Goal: Information Seeking & Learning: Learn about a topic

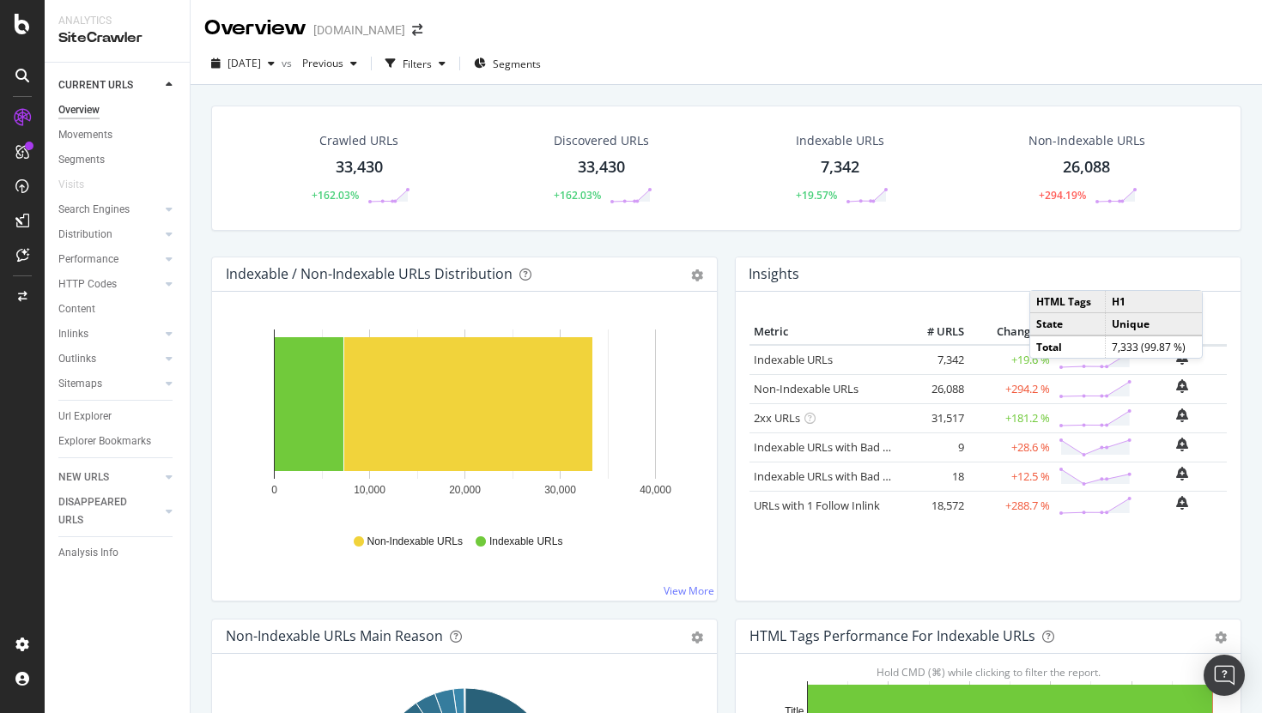
click at [946, 445] on td "9" at bounding box center [934, 447] width 69 height 29
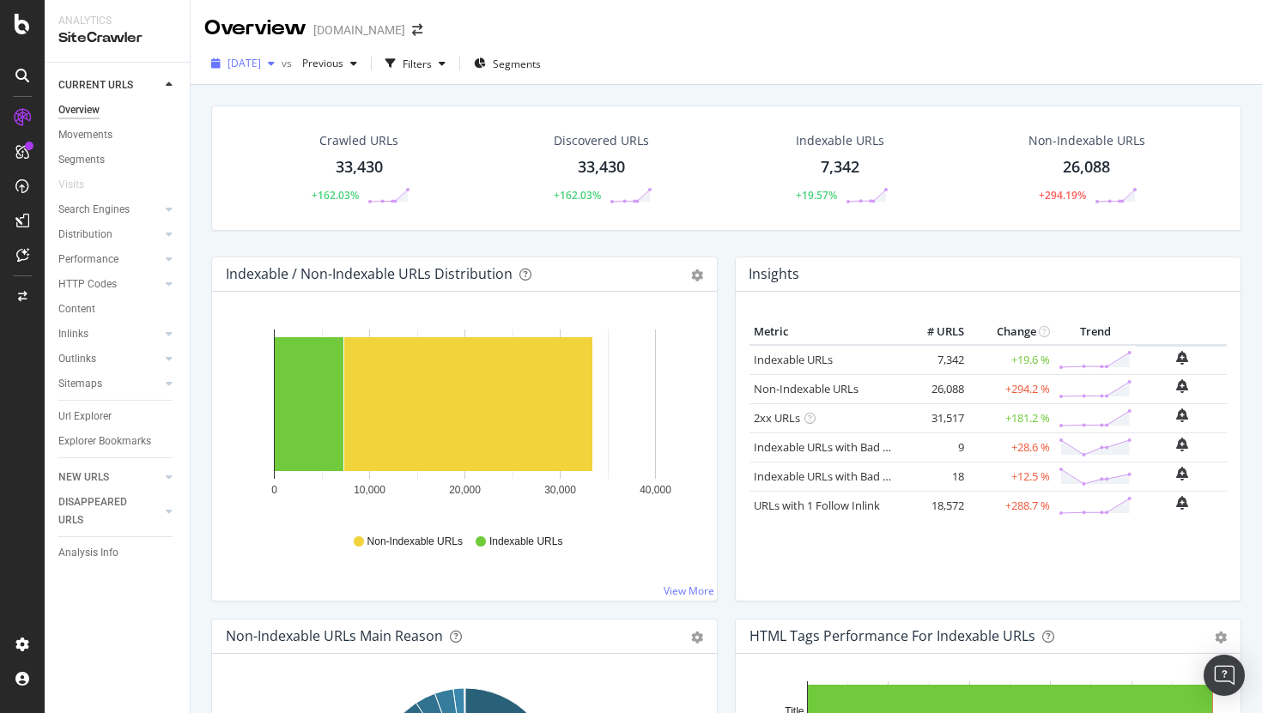
click at [261, 64] on span "[DATE]" at bounding box center [244, 63] width 33 height 15
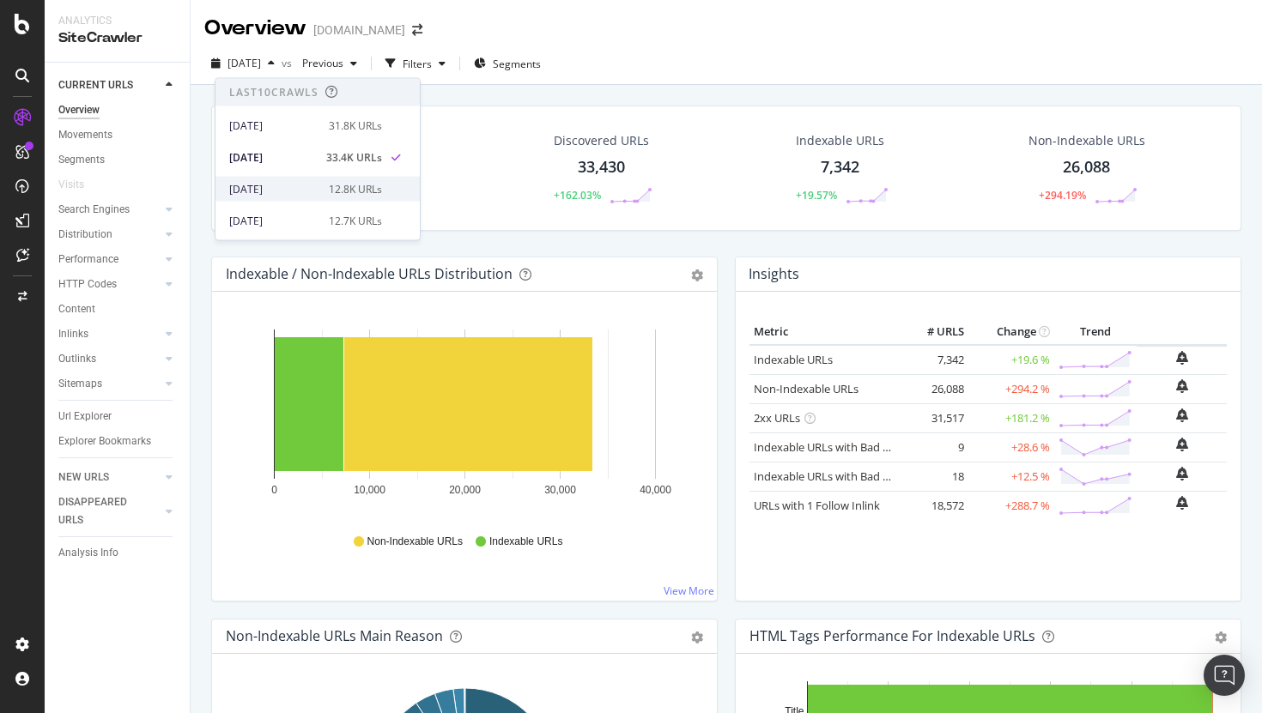
click at [319, 194] on div "[DATE] 12.8K URLs" at bounding box center [305, 188] width 153 height 15
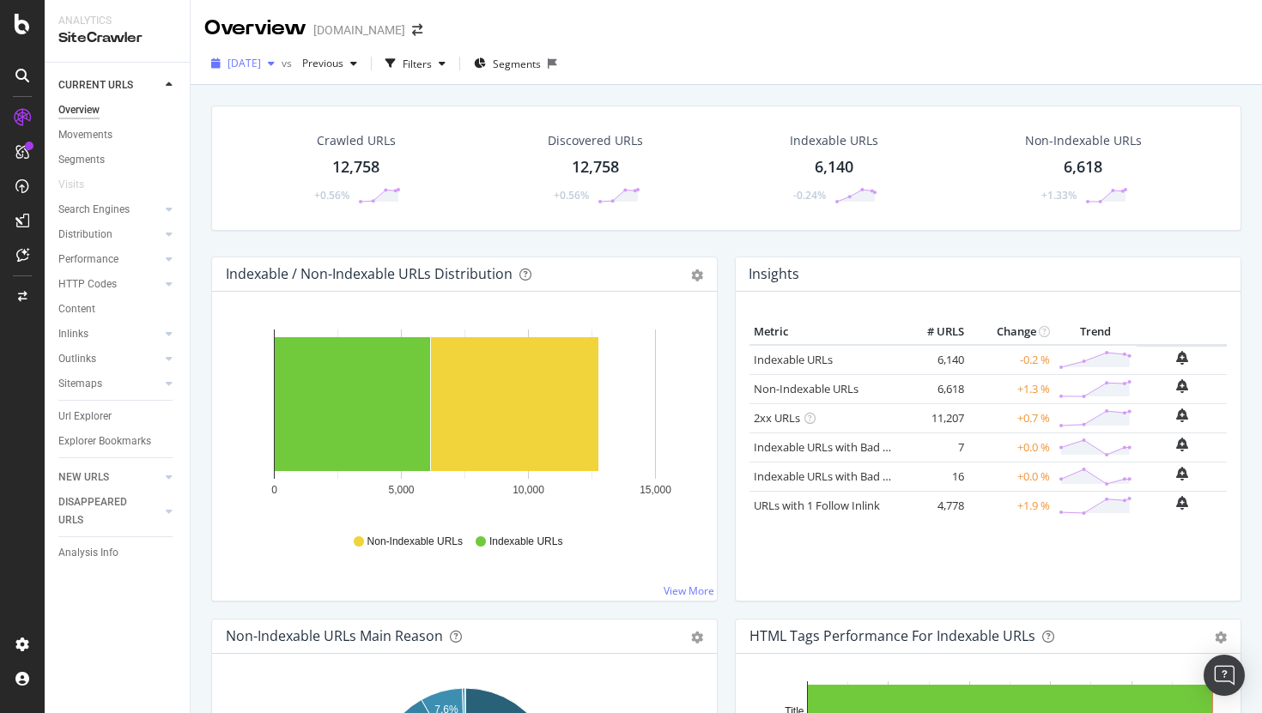
click at [282, 64] on div "button" at bounding box center [271, 63] width 21 height 10
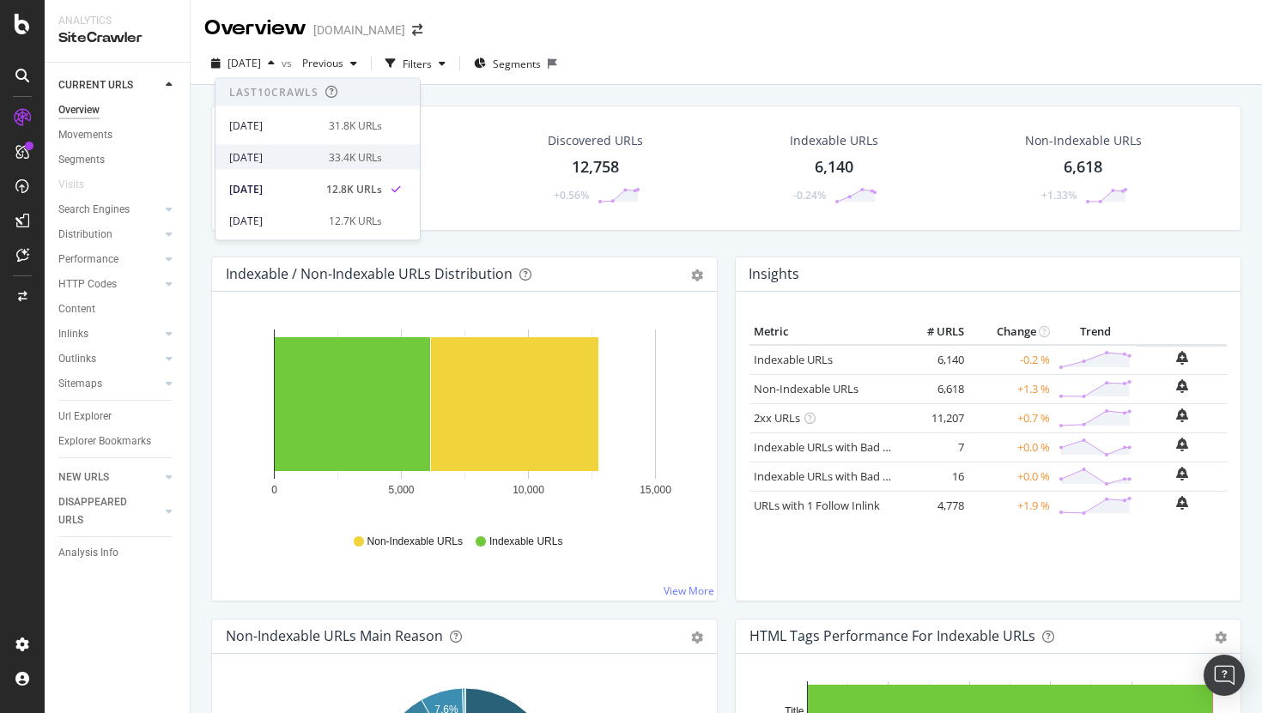
click at [318, 153] on div "2025 Sep. 6th 33.4K URLs" at bounding box center [305, 156] width 153 height 15
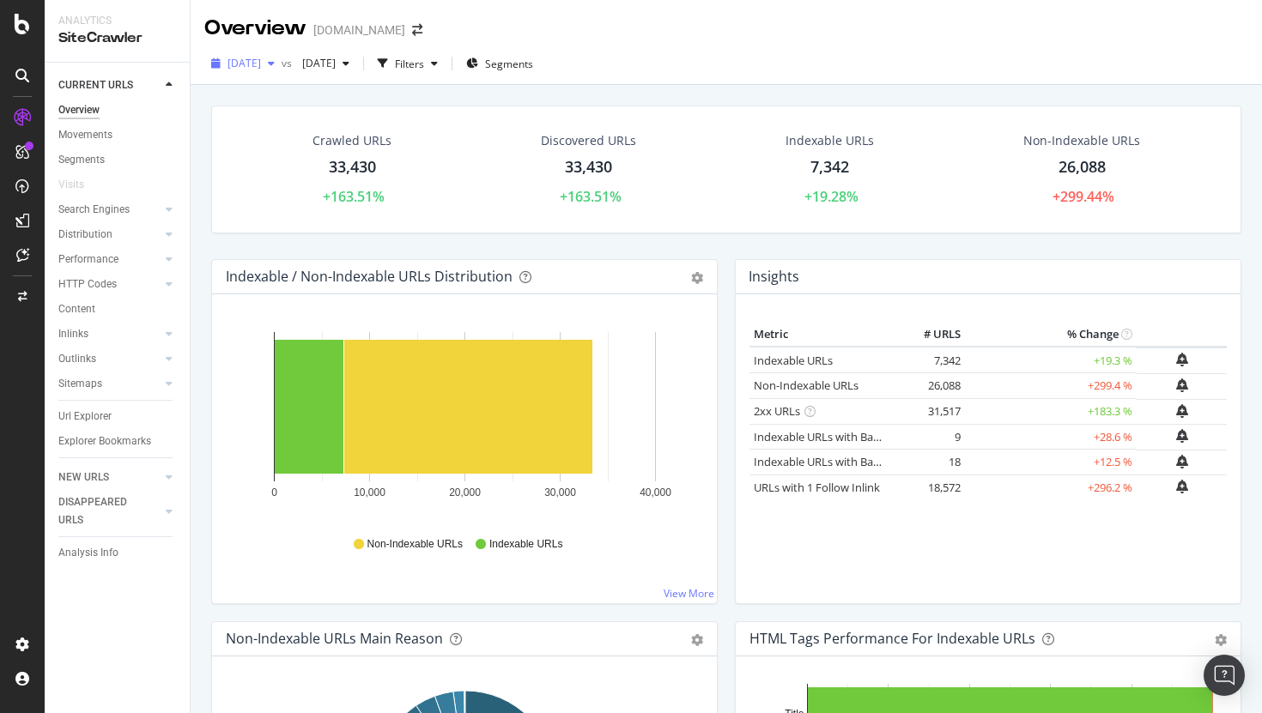
click at [261, 63] on span "[DATE]" at bounding box center [244, 63] width 33 height 15
click at [983, 227] on div "Crawled URLs 33,430 +163.51% Discovered URLs 33,430 +163.51% Indexable URLs 7,3…" at bounding box center [726, 170] width 1030 height 128
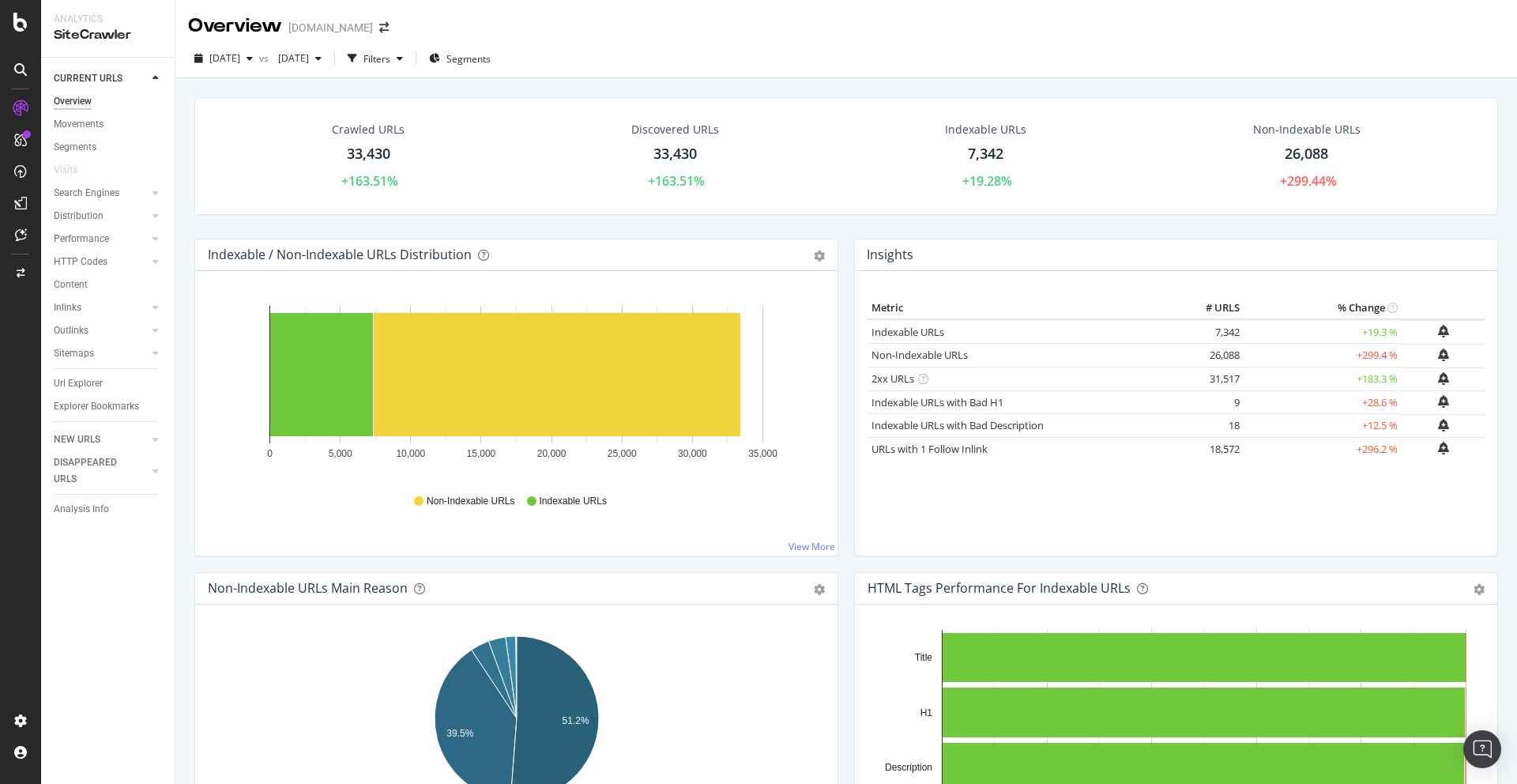
click at [240, 58] on span "[DATE]" at bounding box center [225, 58] width 30 height 14
click at [288, 177] on div "[DATE] 12.8K URLs" at bounding box center [281, 173] width 141 height 14
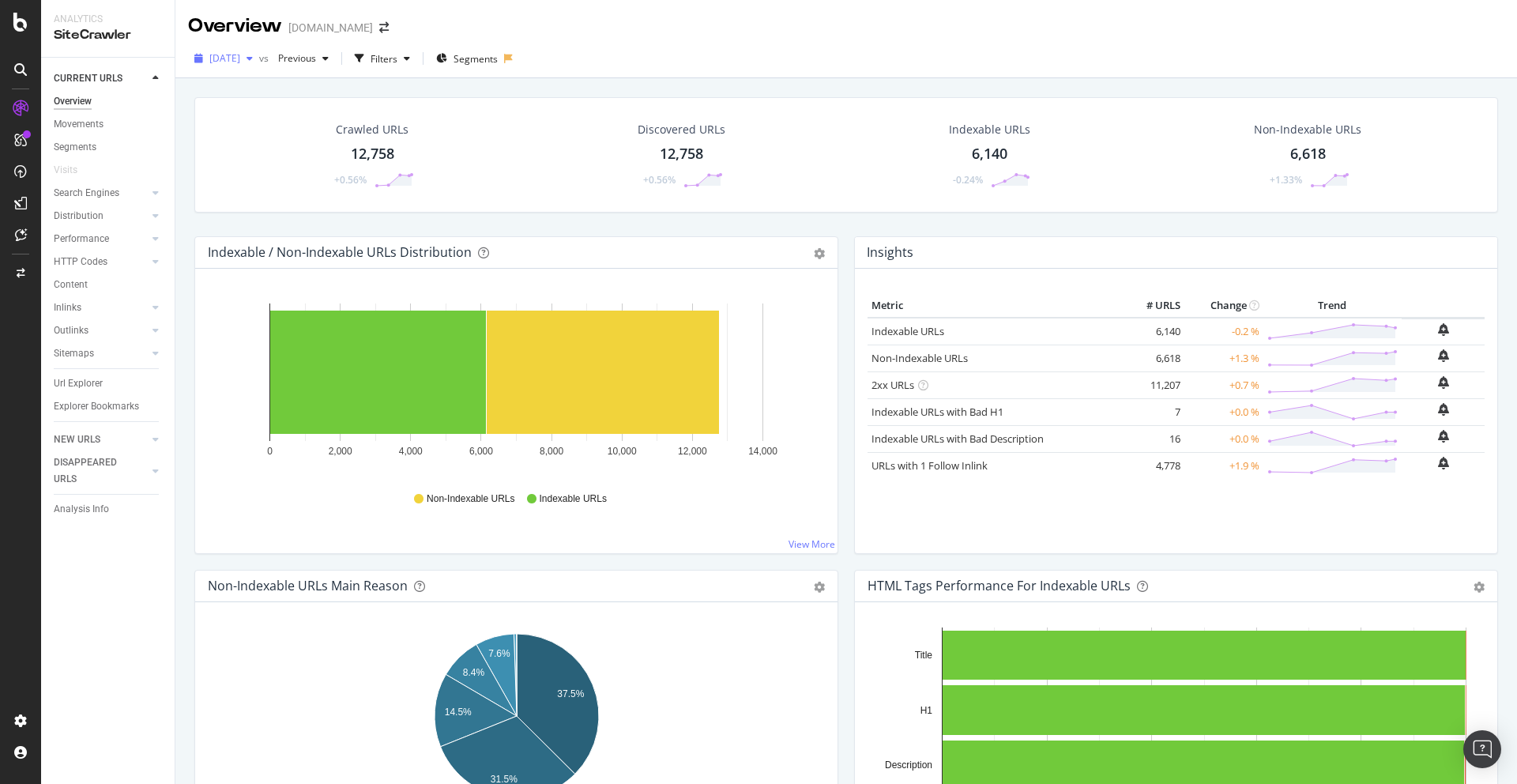
click at [240, 59] on span "[DATE]" at bounding box center [225, 58] width 30 height 14
click at [310, 142] on div "33.4K URLs" at bounding box center [327, 144] width 49 height 14
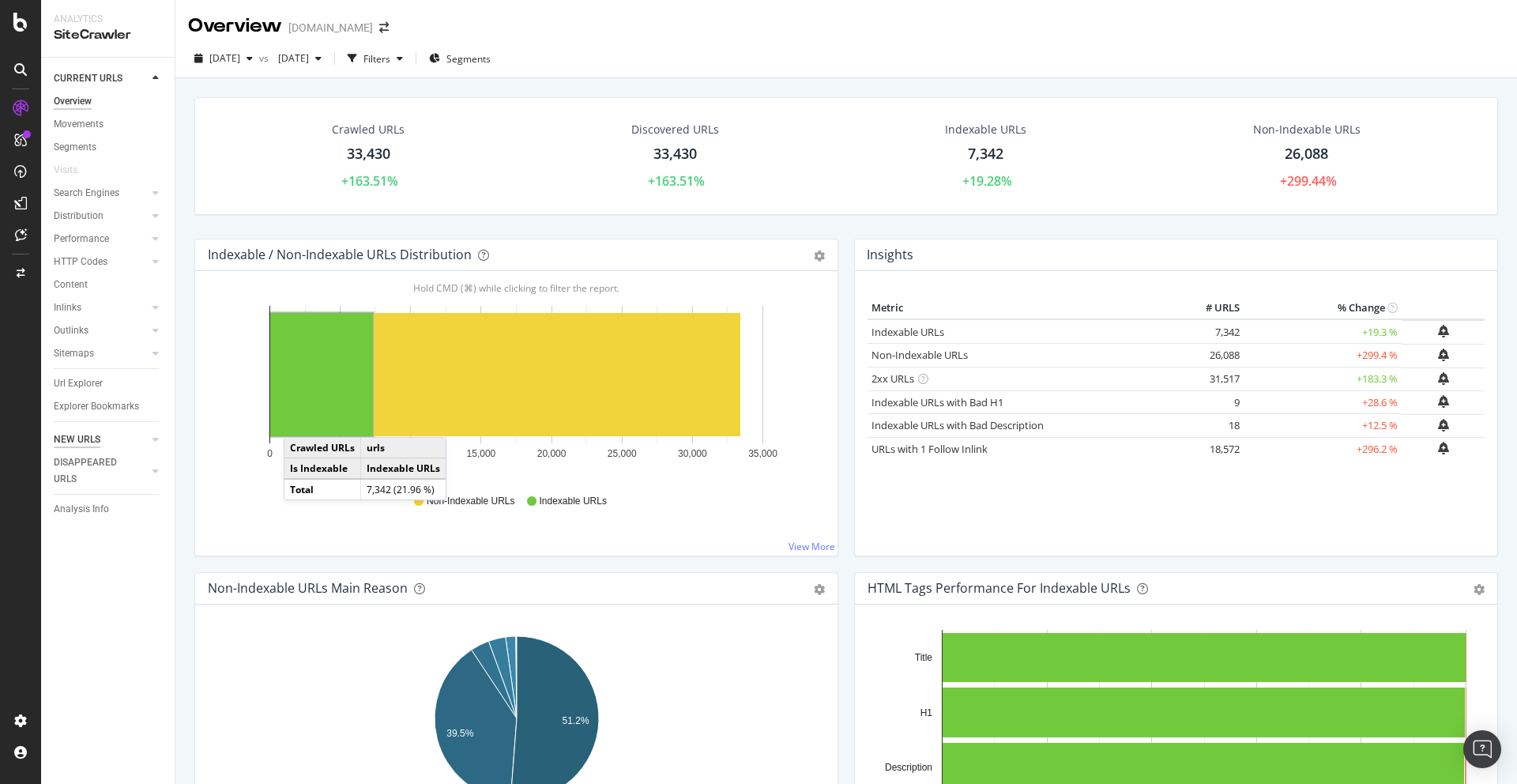
click at [78, 441] on div "NEW URLS" at bounding box center [76, 440] width 47 height 17
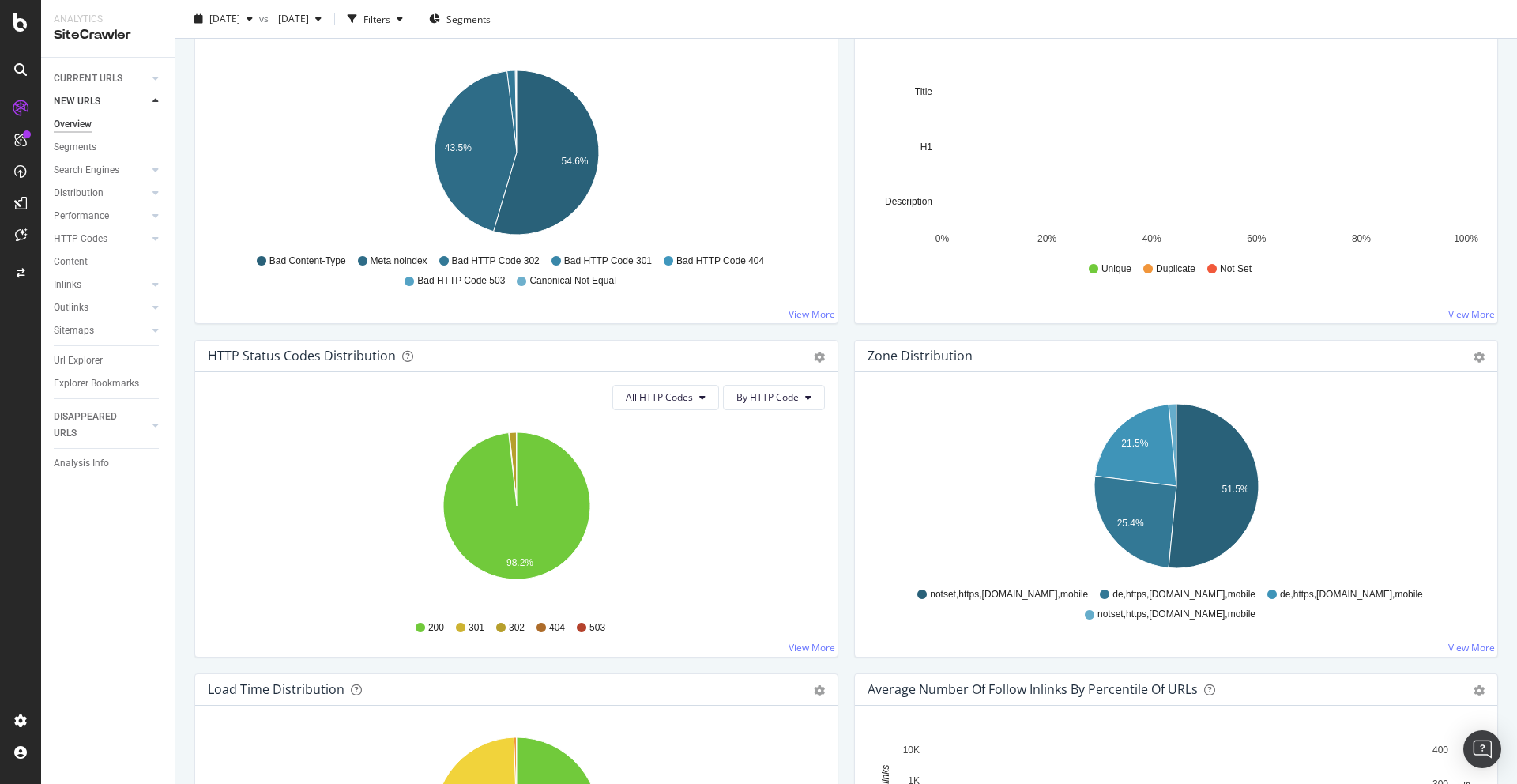
scroll to position [536, 0]
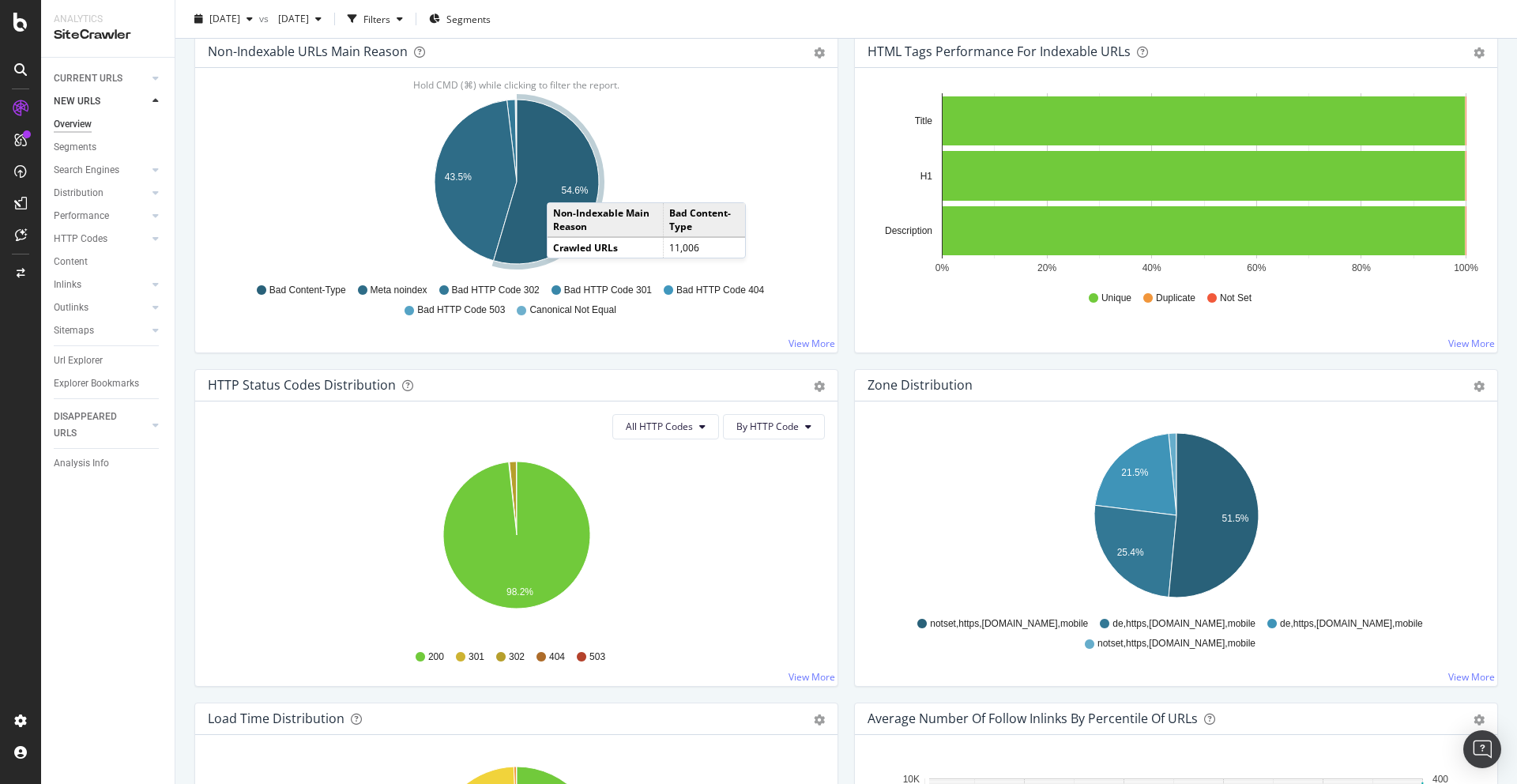
click at [562, 187] on text "54.6%" at bounding box center [574, 190] width 27 height 11
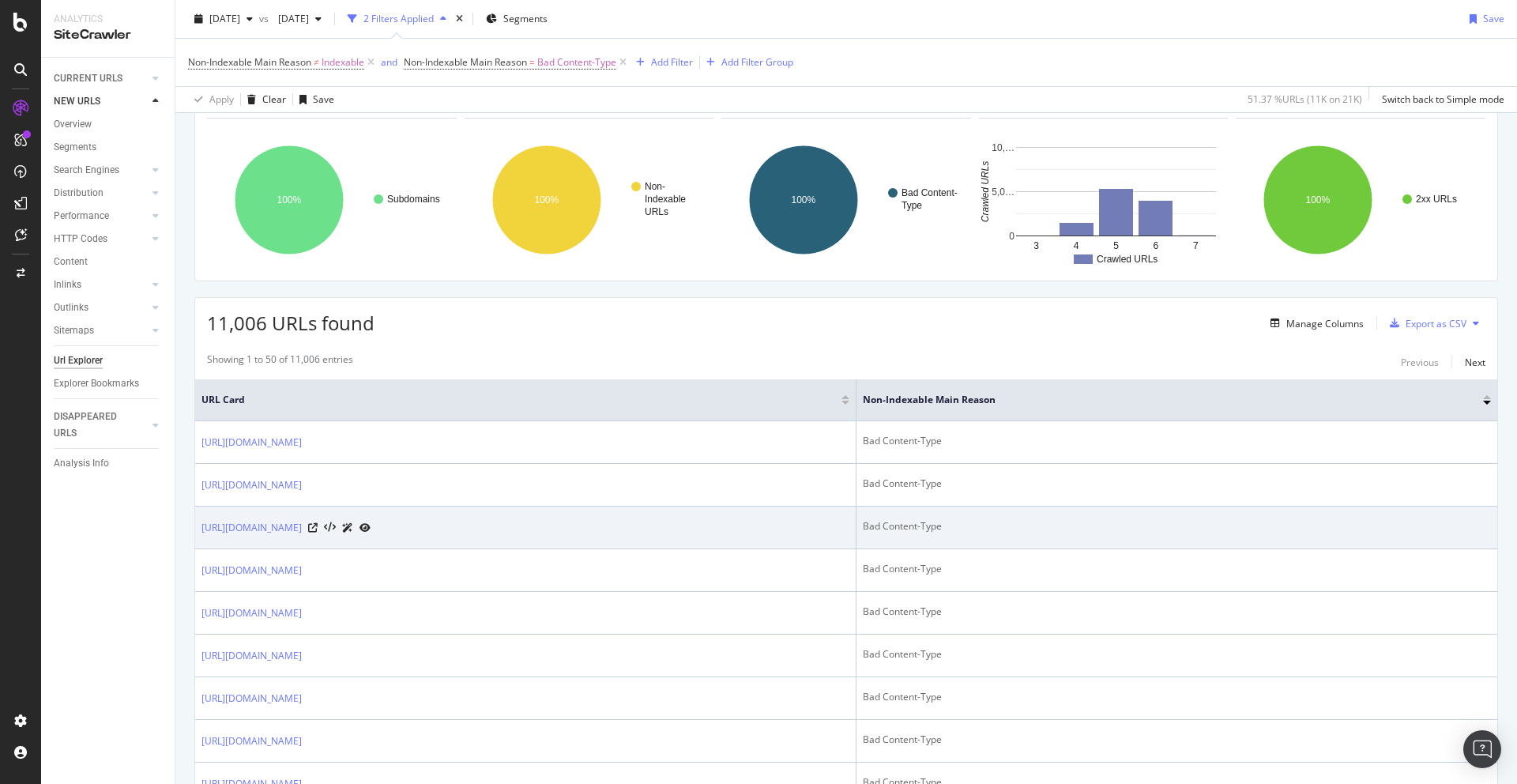
scroll to position [98, 0]
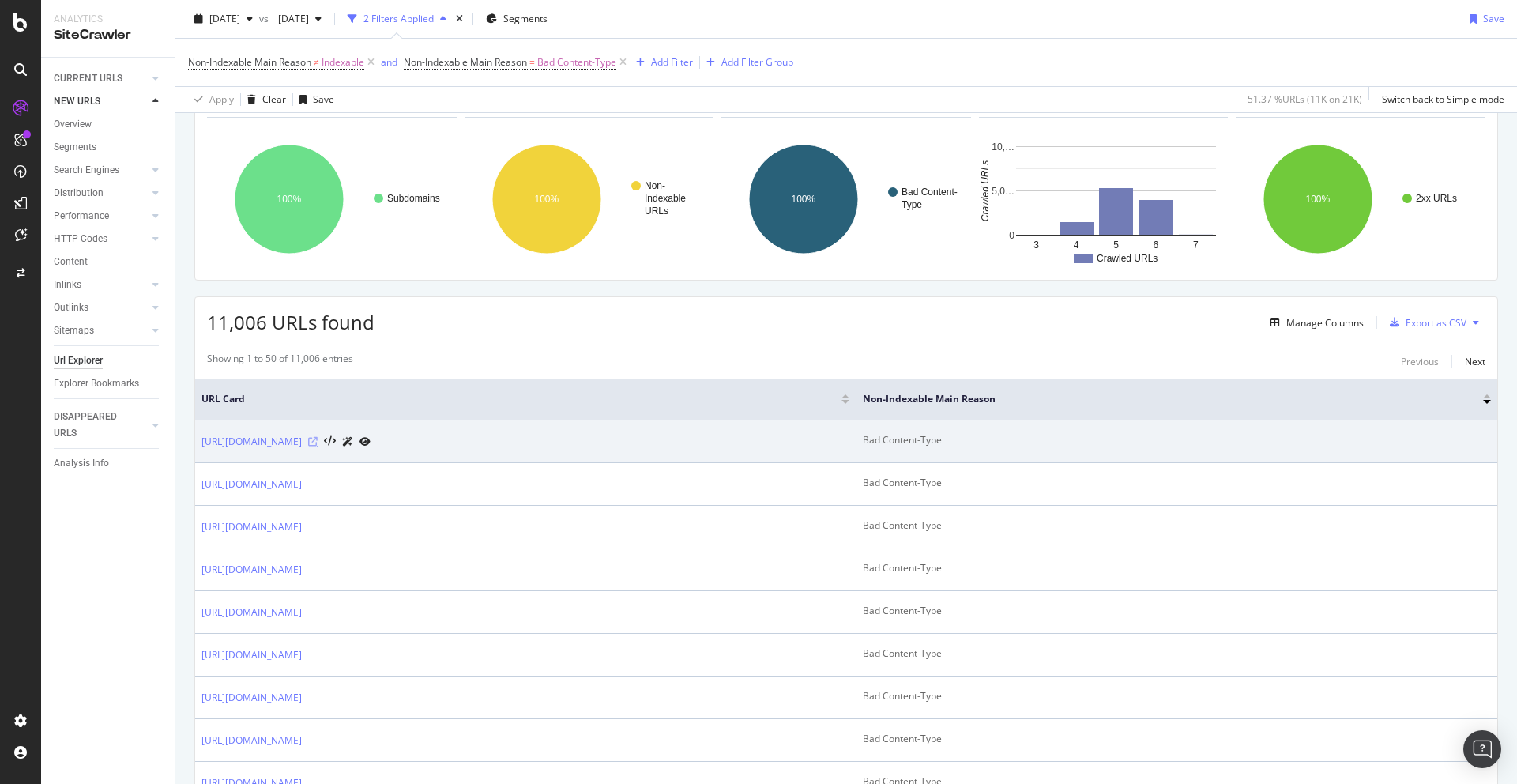
click at [318, 446] on icon at bounding box center [313, 442] width 9 height 9
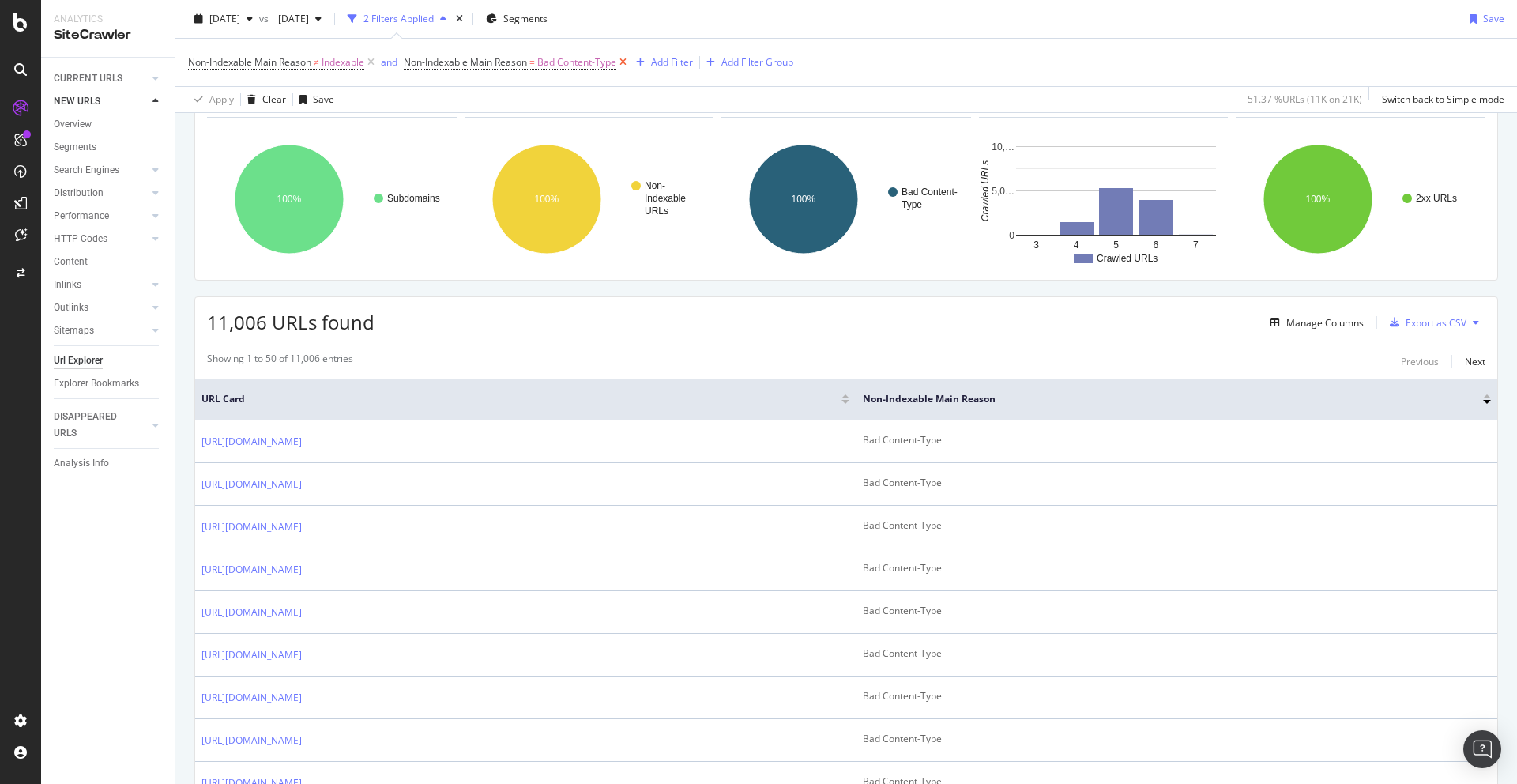
click at [623, 63] on icon at bounding box center [623, 62] width 14 height 16
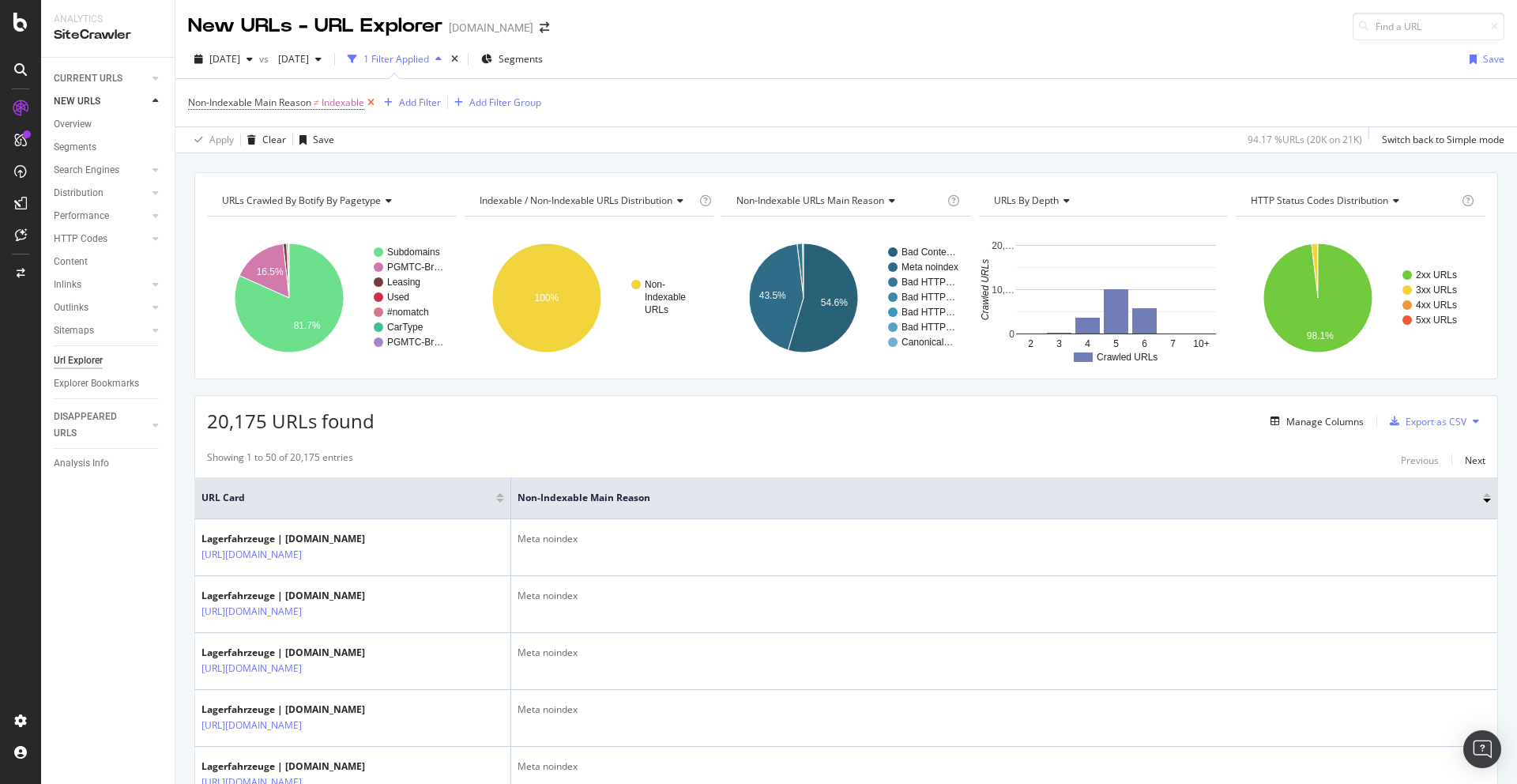
click at [376, 100] on icon at bounding box center [371, 102] width 14 height 16
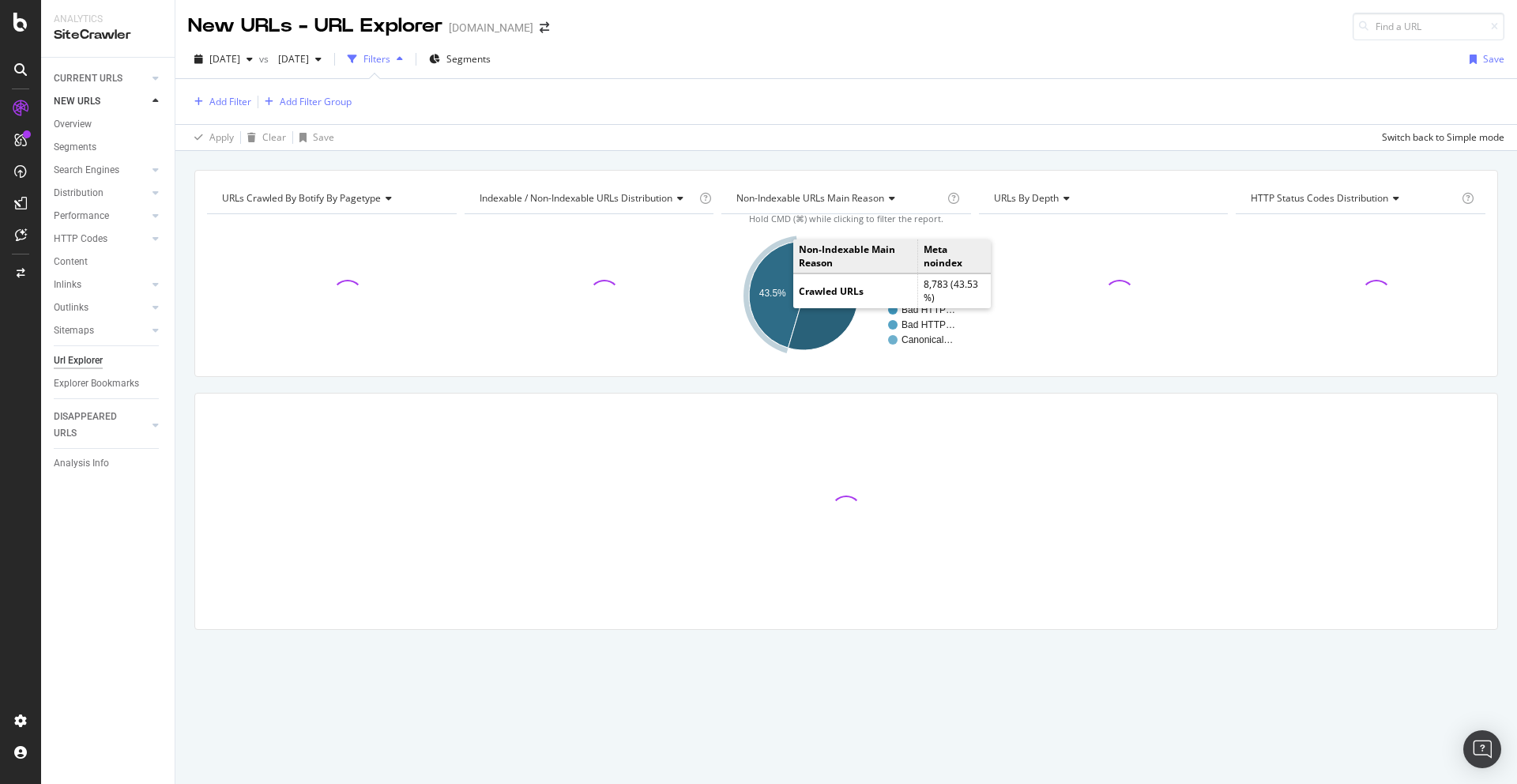
click at [769, 290] on text "43.5%" at bounding box center [772, 294] width 27 height 11
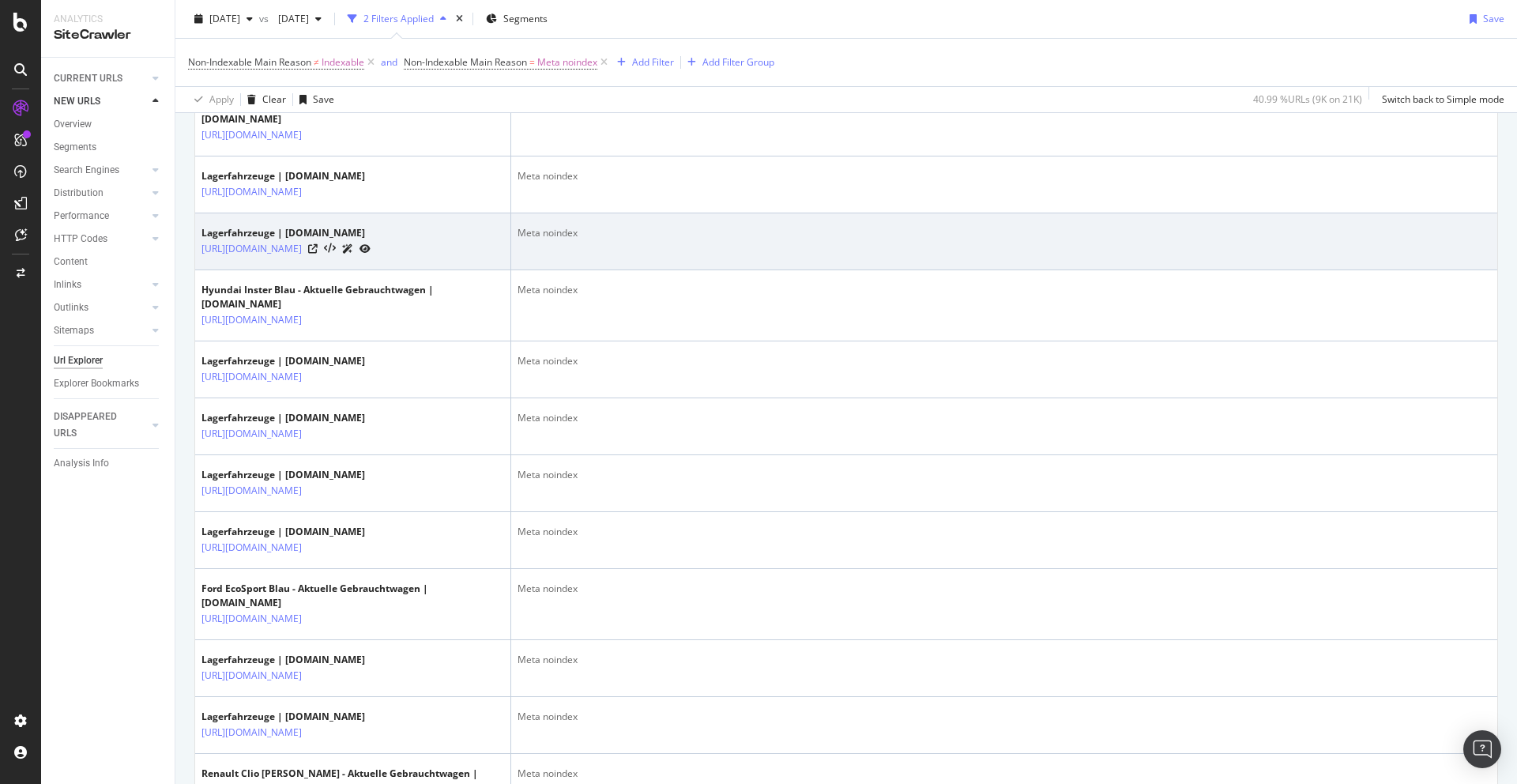
scroll to position [983, 0]
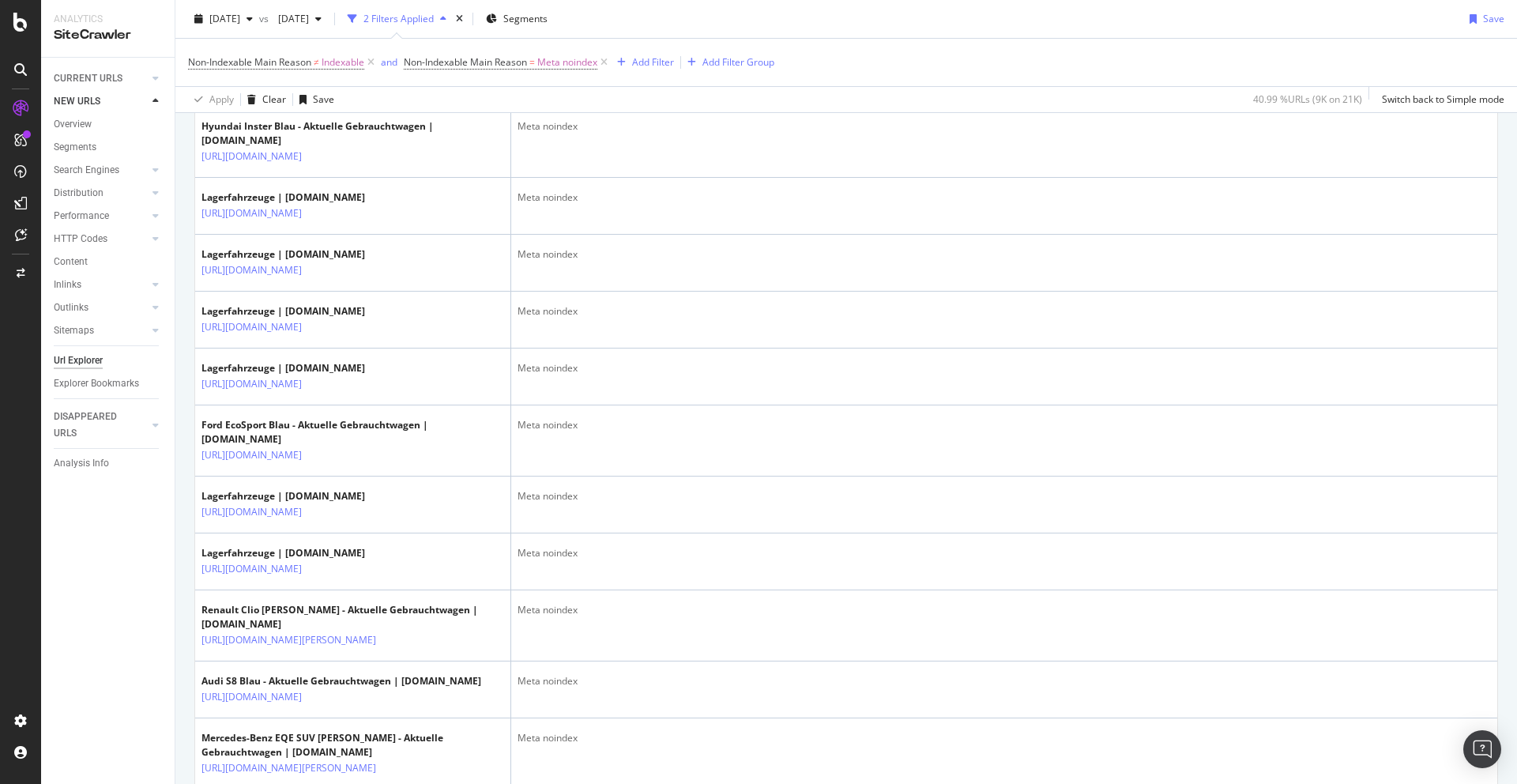
scroll to position [1159, 0]
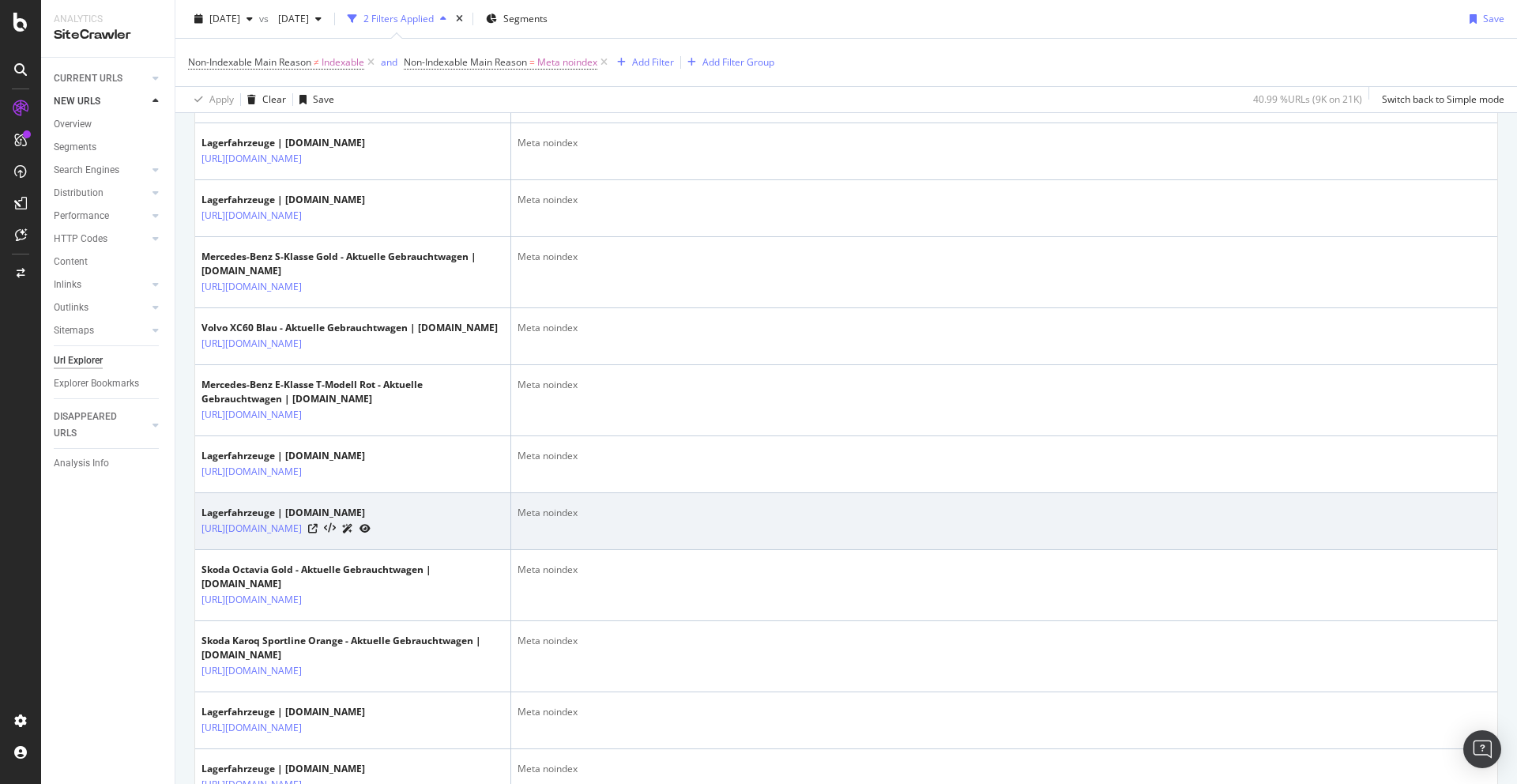
scroll to position [0, 0]
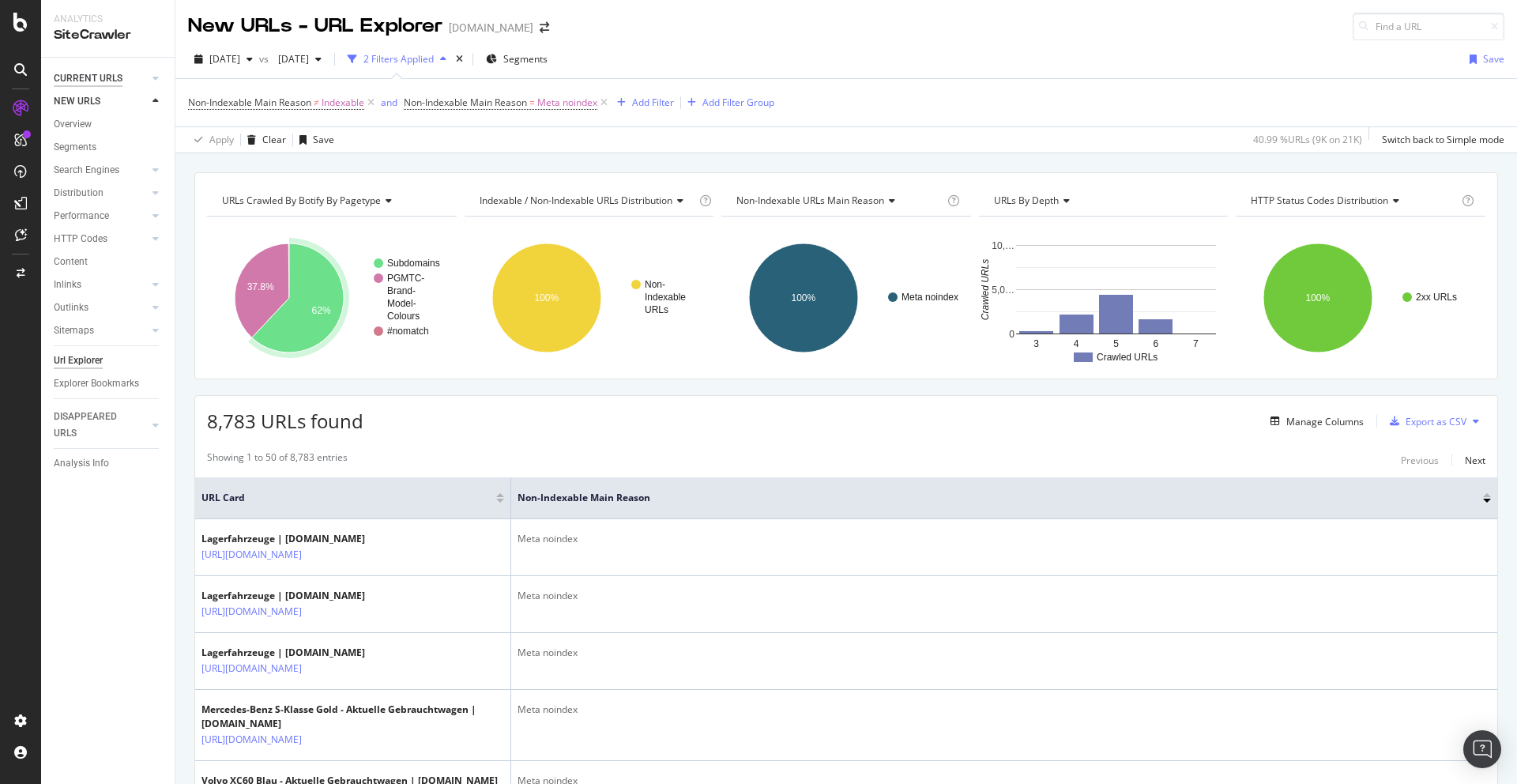
click at [98, 80] on div "CURRENT URLS" at bounding box center [87, 78] width 69 height 17
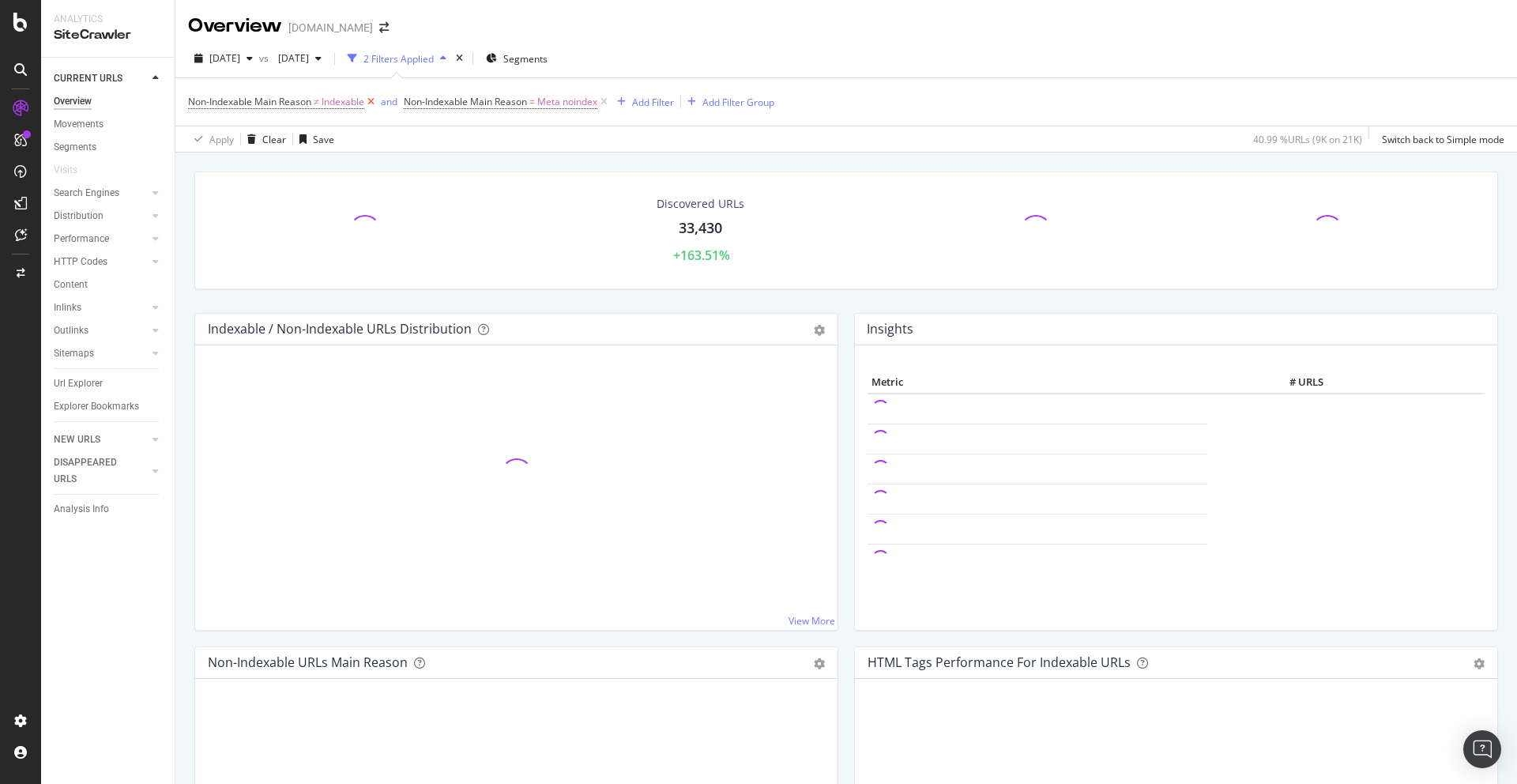
click at [376, 98] on icon at bounding box center [371, 101] width 14 height 16
click at [388, 103] on icon at bounding box center [388, 101] width 14 height 16
